Goal: Task Accomplishment & Management: Use online tool/utility

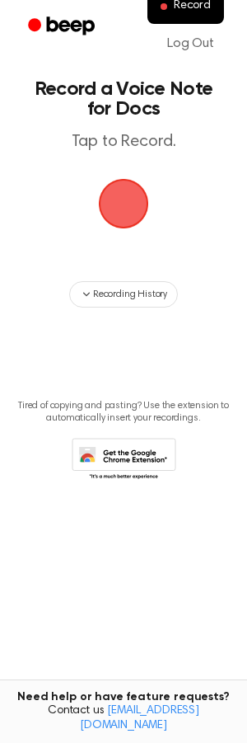
click at [129, 200] on span "button" at bounding box center [123, 203] width 87 height 87
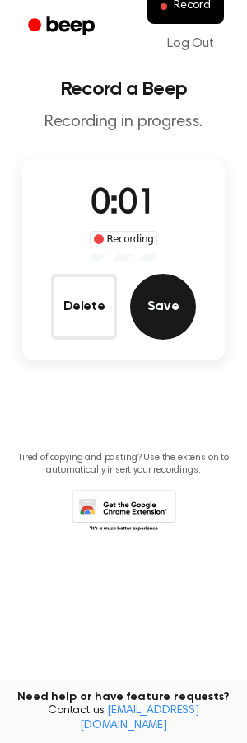
click at [146, 312] on button "Save" at bounding box center [163, 307] width 66 height 66
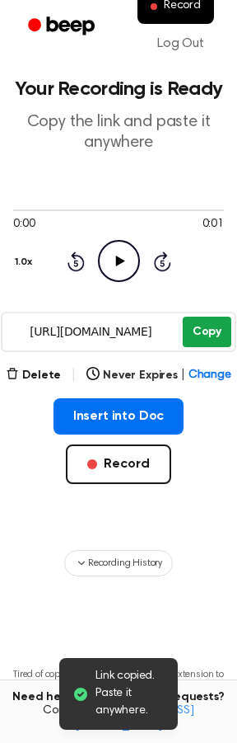
click at [203, 330] on button "Copy" at bounding box center [207, 332] width 49 height 30
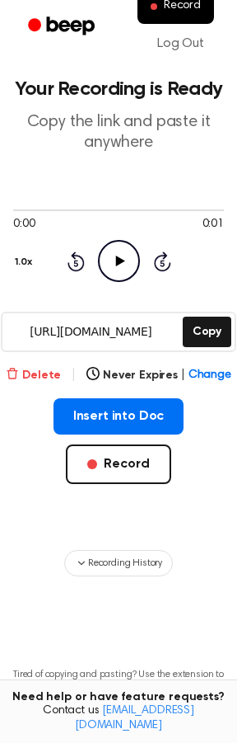
click at [46, 376] on button "Delete" at bounding box center [33, 375] width 55 height 17
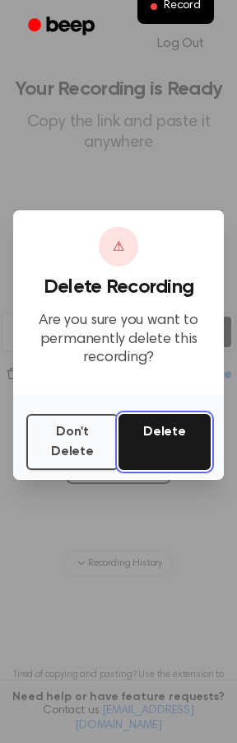
click at [150, 434] on button "Delete" at bounding box center [165, 442] width 92 height 56
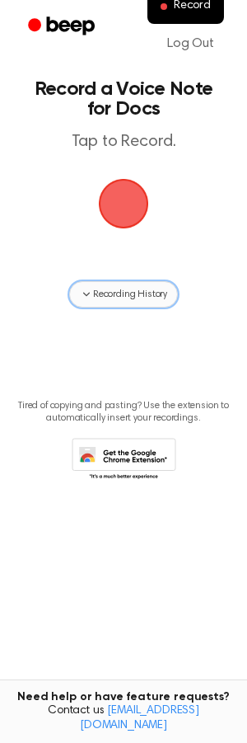
click at [101, 288] on span "Recording History" at bounding box center [130, 294] width 74 height 15
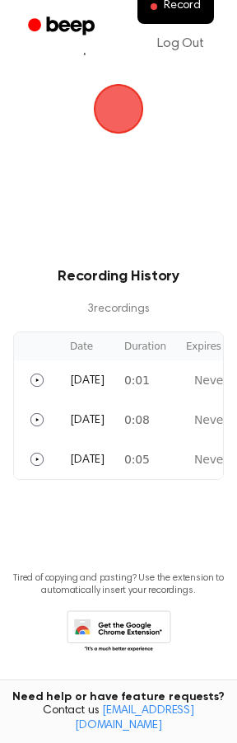
scroll to position [115, 0]
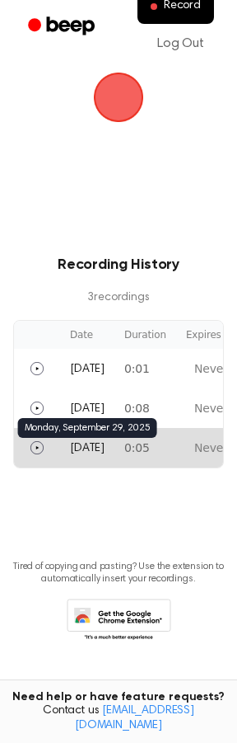
click at [100, 443] on span "Monday" at bounding box center [87, 449] width 35 height 12
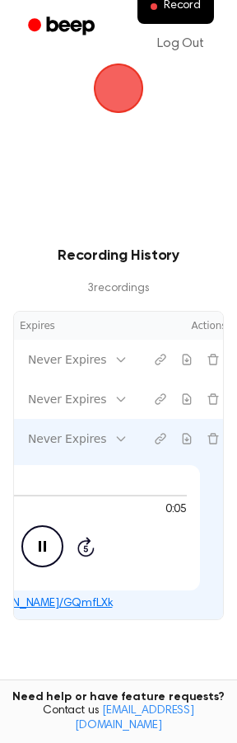
scroll to position [0, 176]
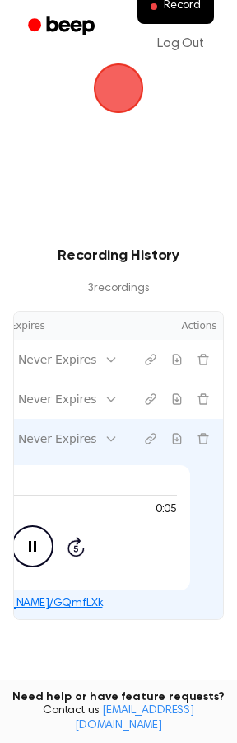
click at [30, 547] on icon "Pause Audio" at bounding box center [33, 546] width 42 height 42
click at [212, 443] on button "Delete recording" at bounding box center [203, 438] width 26 height 26
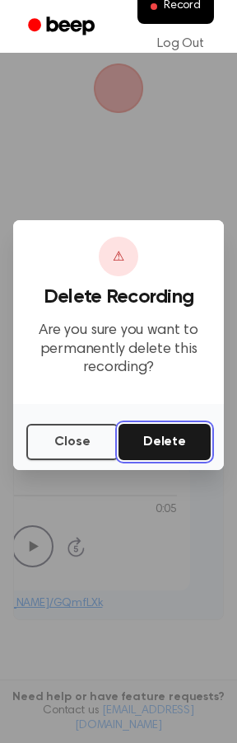
click at [181, 445] on button "Delete" at bounding box center [165, 442] width 92 height 36
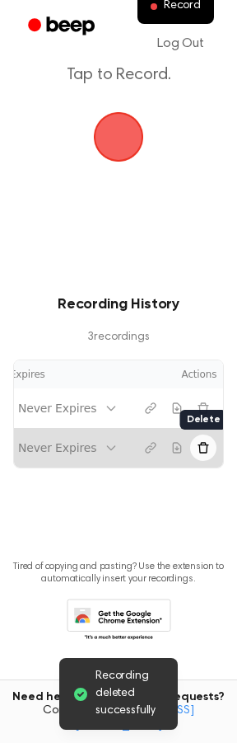
scroll to position [76, 0]
click at [207, 441] on button "Delete recording" at bounding box center [204, 447] width 26 height 26
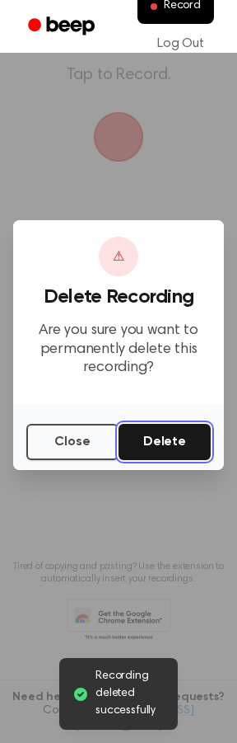
click at [159, 453] on button "Delete" at bounding box center [165, 442] width 92 height 36
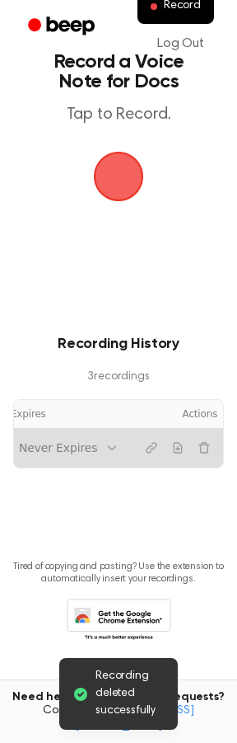
scroll to position [36, 0]
click at [208, 440] on button "Delete recording" at bounding box center [204, 447] width 26 height 26
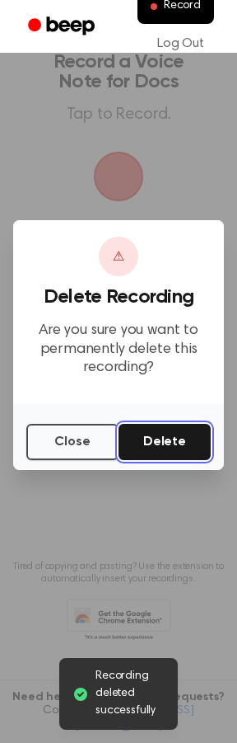
click at [179, 441] on button "Delete" at bounding box center [165, 442] width 92 height 36
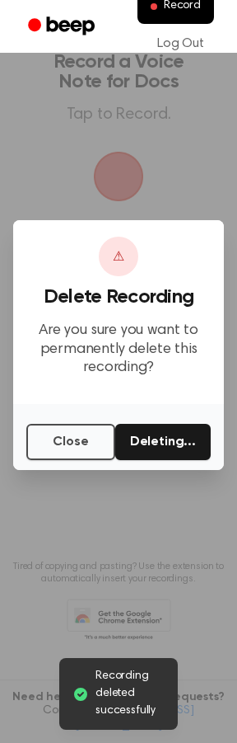
scroll to position [9, 0]
